Goal: Task Accomplishment & Management: Manage account settings

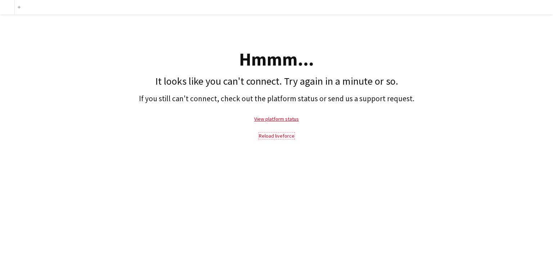
click at [269, 136] on link "Reload liveforce" at bounding box center [277, 135] width 36 height 6
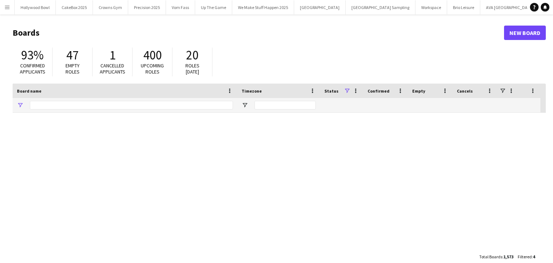
type input "****"
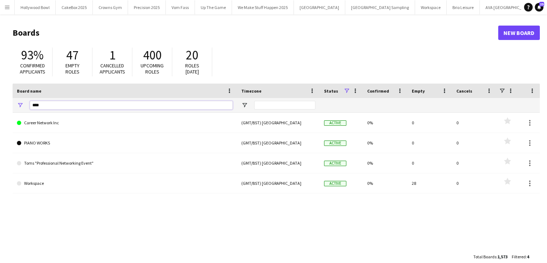
click at [80, 105] on input "****" at bounding box center [131, 105] width 203 height 9
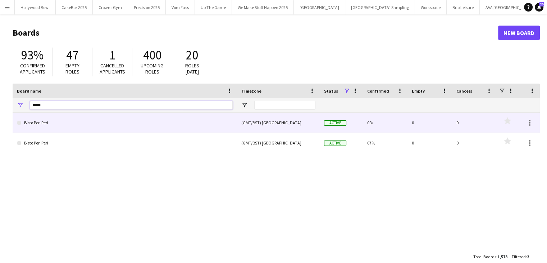
type input "*****"
click at [78, 124] on link "Bisto Peri Peri" at bounding box center [125, 123] width 216 height 20
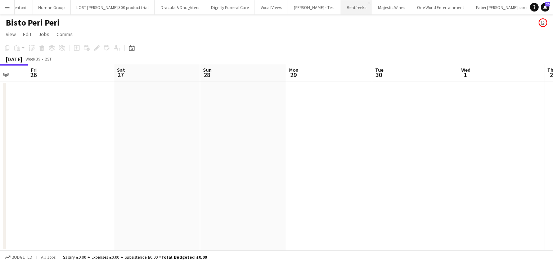
scroll to position [0, 230]
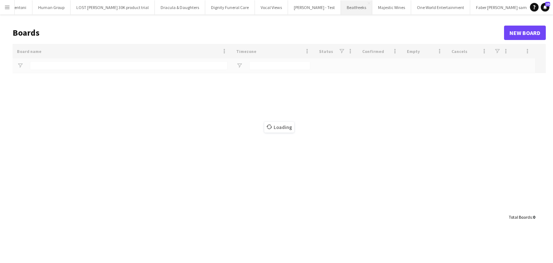
scroll to position [0, 4105]
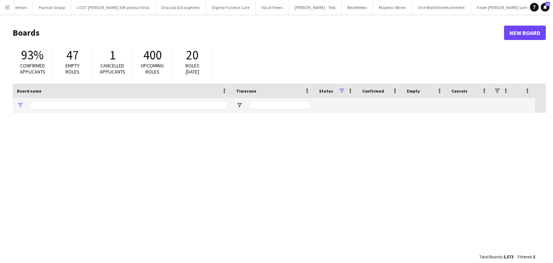
type input "*****"
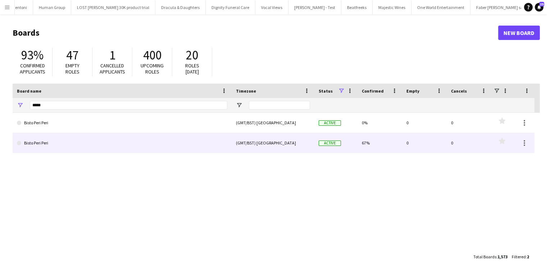
click at [91, 140] on link "Bisto Peri Peri" at bounding box center [122, 143] width 210 height 20
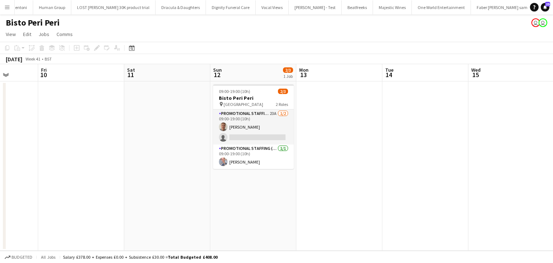
scroll to position [0, 225]
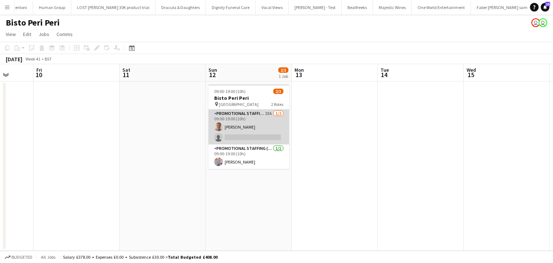
click at [273, 131] on app-card-role "Promotional Staffing (Brand Ambassadors) 23A [DATE] 09:00-19:00 (10h) [PERSON_N…" at bounding box center [248, 126] width 81 height 35
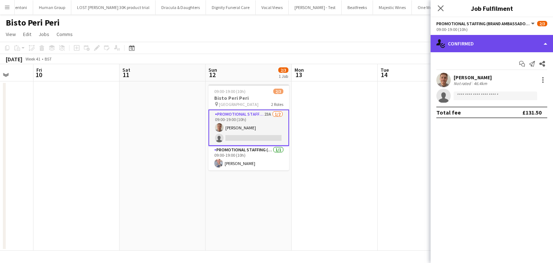
click at [486, 38] on div "single-neutral-actions-check-2 Confirmed" at bounding box center [491, 43] width 122 height 17
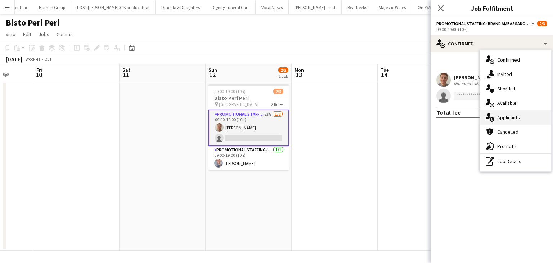
click at [511, 121] on div "single-neutral-actions-information Applicants" at bounding box center [515, 117] width 71 height 14
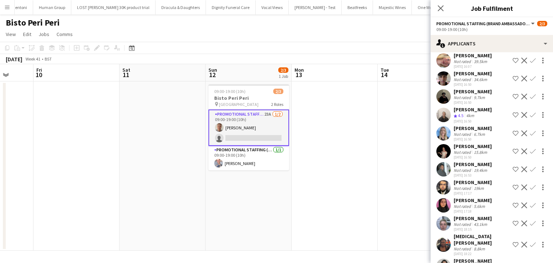
scroll to position [36, 0]
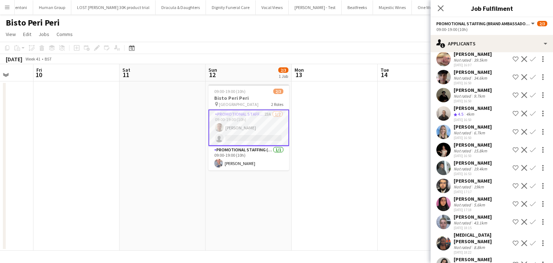
click at [449, 154] on app-user-avatar at bounding box center [443, 149] width 14 height 14
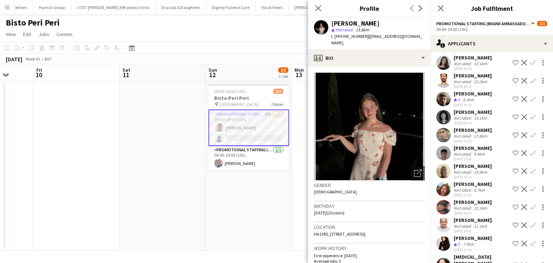
scroll to position [263, 0]
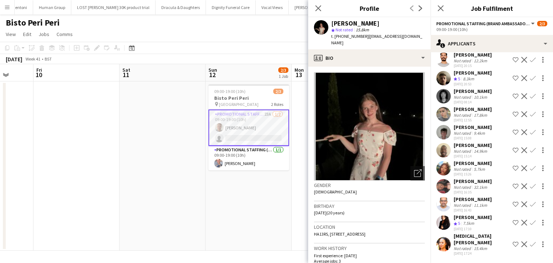
click at [446, 240] on div at bounding box center [443, 244] width 14 height 14
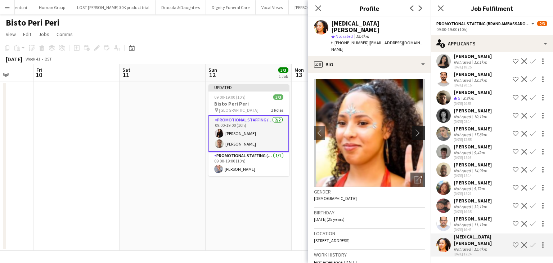
click at [413, 126] on button "chevron-right" at bounding box center [419, 133] width 14 height 14
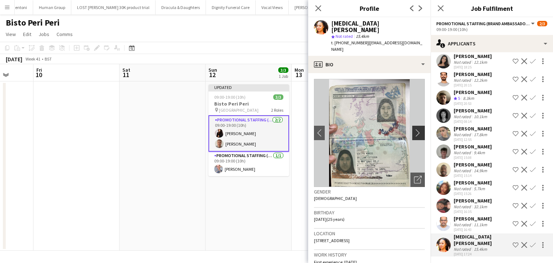
click at [413, 126] on button "chevron-right" at bounding box center [419, 133] width 14 height 14
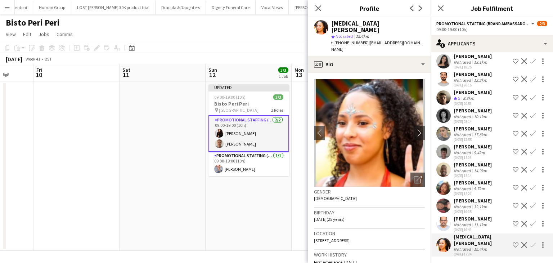
click at [282, 203] on app-date-cell "Updated 09:00-19:00 (10h) 3/3 Bisto Peri Peri pin Trafalgar Square 2 Roles Prom…" at bounding box center [248, 165] width 86 height 169
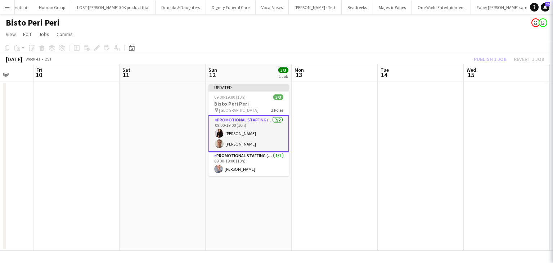
scroll to position [0, 0]
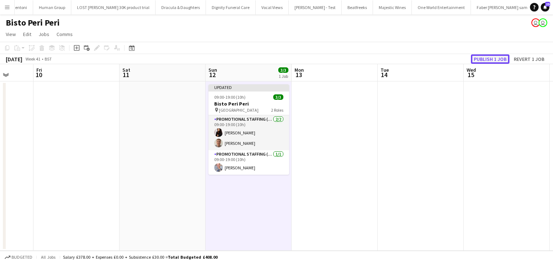
click at [472, 58] on button "Publish 1 job" at bounding box center [490, 58] width 38 height 9
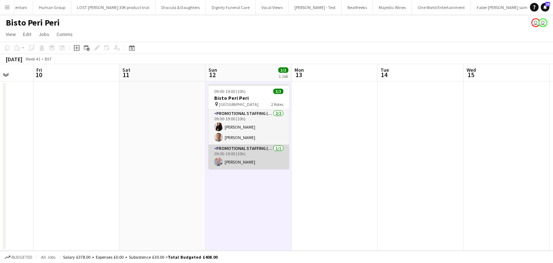
click at [242, 159] on app-card-role "Promotional Staffing (Team Leader) [DATE] 09:00-19:00 (10h) [PERSON_NAME]" at bounding box center [248, 156] width 81 height 24
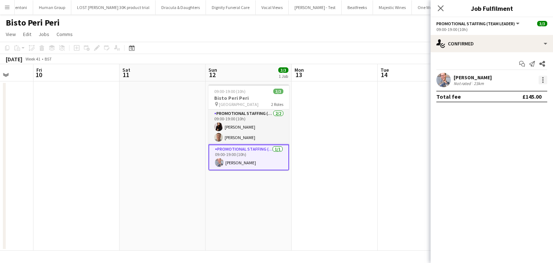
click at [541, 82] on div at bounding box center [542, 80] width 9 height 9
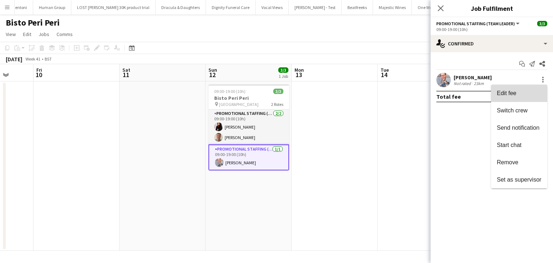
click at [522, 98] on button "Edit fee" at bounding box center [519, 93] width 56 height 17
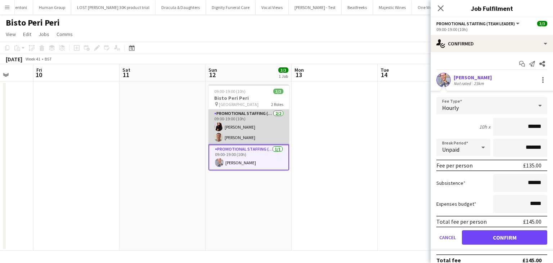
click at [258, 137] on app-card-role "Promotional Staffing (Brand Ambassadors) [DATE] 09:00-19:00 (10h) [PERSON_NAME]…" at bounding box center [248, 126] width 81 height 35
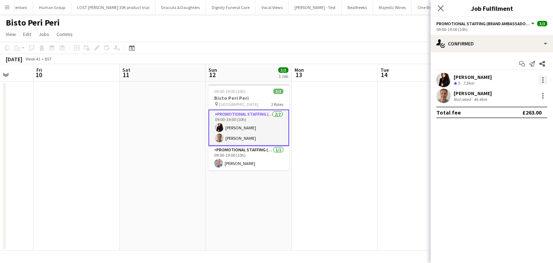
click at [541, 80] on div at bounding box center [542, 80] width 9 height 9
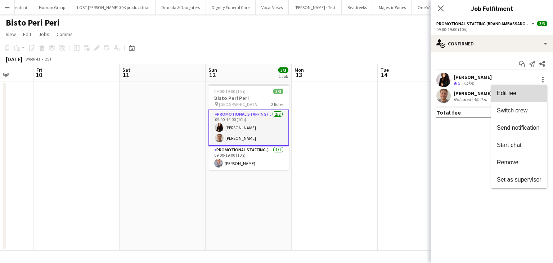
click at [515, 94] on span "Edit fee" at bounding box center [506, 93] width 19 height 6
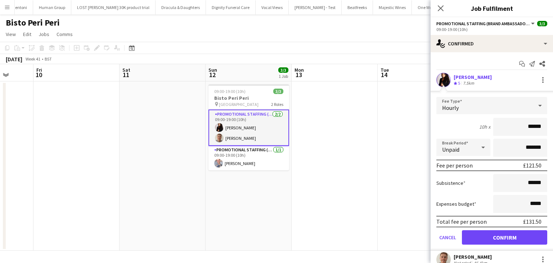
click at [362, 113] on app-date-cell at bounding box center [334, 165] width 86 height 169
